Goal: Check status: Check status

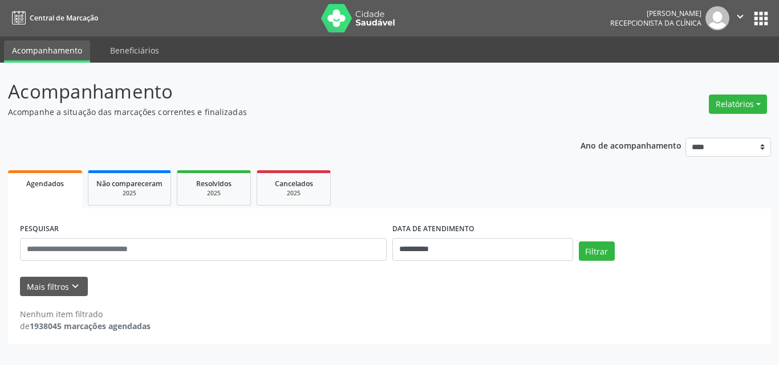
click at [393, 135] on div "**********" at bounding box center [389, 237] width 763 height 215
drag, startPoint x: 0, startPoint y: 0, endPoint x: 458, endPoint y: 148, distance: 481.5
